Goal: Task Accomplishment & Management: Manage account settings

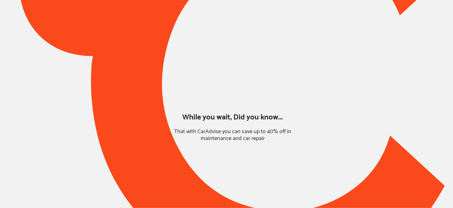
type input "*******"
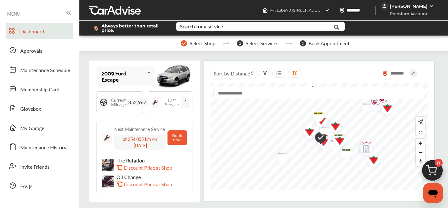
click at [35, 136] on div "Dashboard Approvals Maintenance Schedule Membership Card Glovebox My Garage Mai…" at bounding box center [39, 108] width 73 height 171
click at [33, 123] on link "My Garage" at bounding box center [40, 127] width 68 height 16
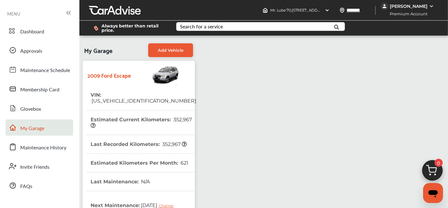
click at [139, 98] on span "1FMCU93G99KB18415" at bounding box center [144, 101] width 106 height 6
copy span "1FMCU93G99KB18415"
click at [234, 78] on div "My Garage Add Vehicle 2009 Ford Escape VIN : 1FMCU93G99KB18415 Estimated Curren…" at bounding box center [264, 196] width 366 height 313
